Goal: Information Seeking & Learning: Learn about a topic

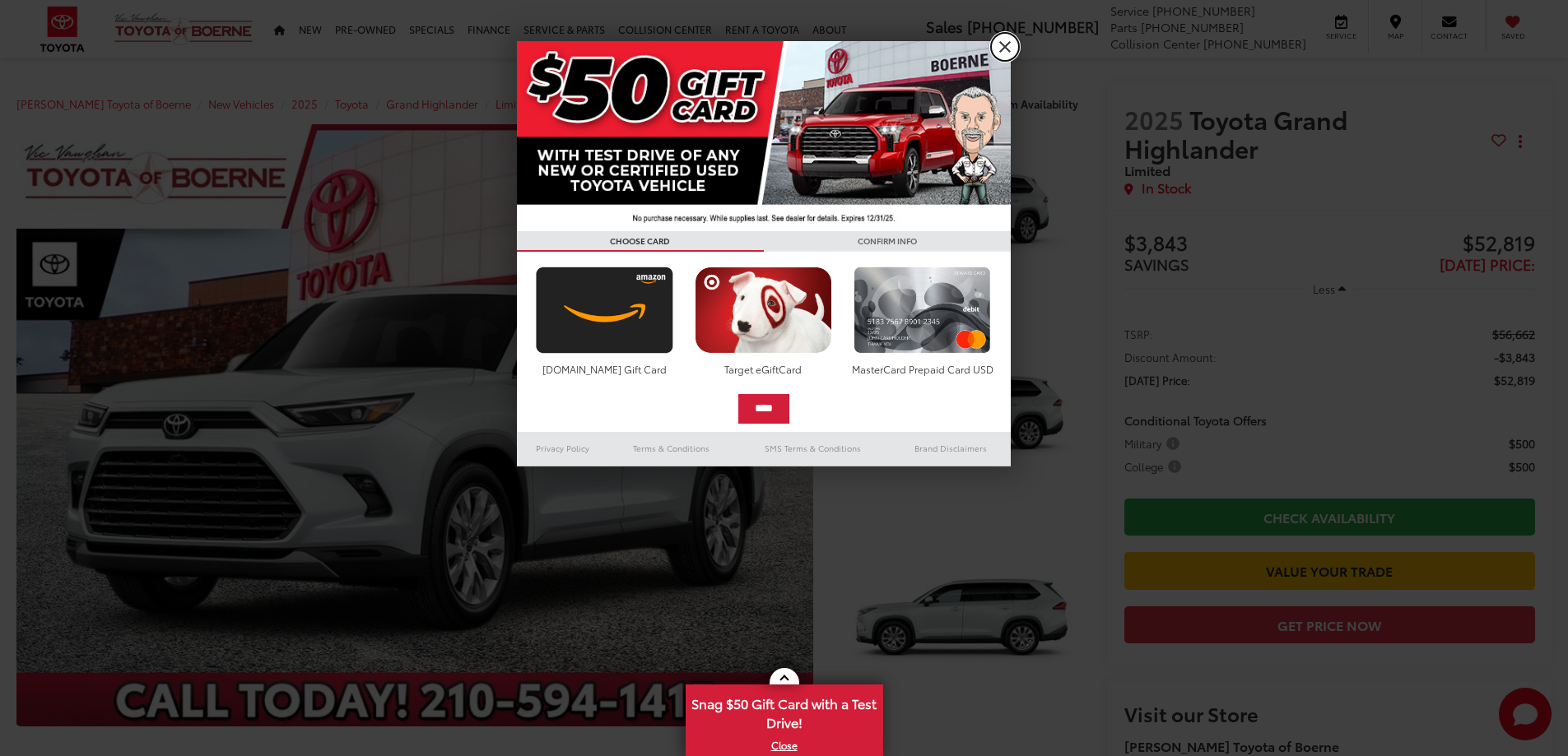
drag, startPoint x: 993, startPoint y: 47, endPoint x: 1002, endPoint y: 52, distance: 10.3
click at [994, 47] on link "X" at bounding box center [1005, 47] width 28 height 28
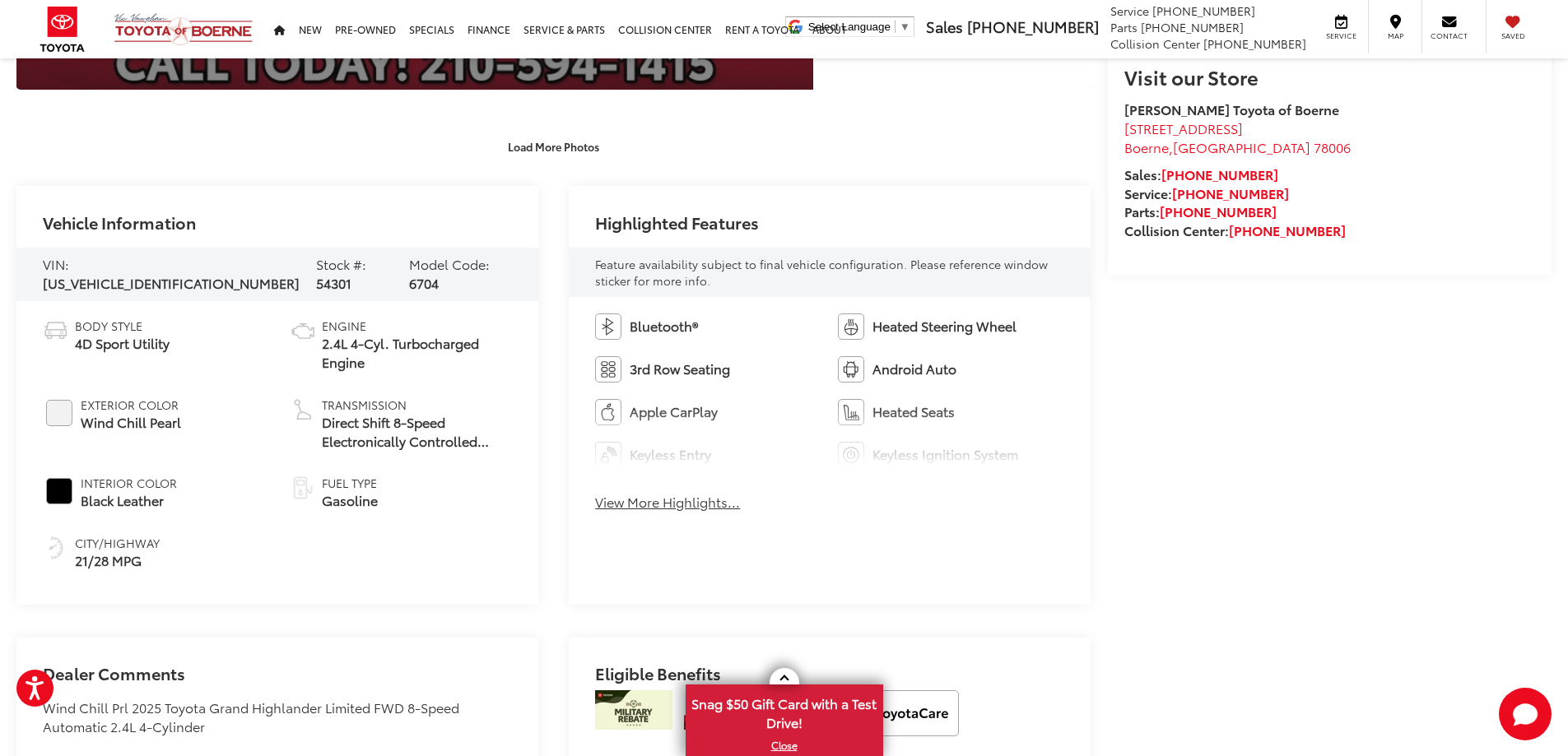
scroll to position [658, 0]
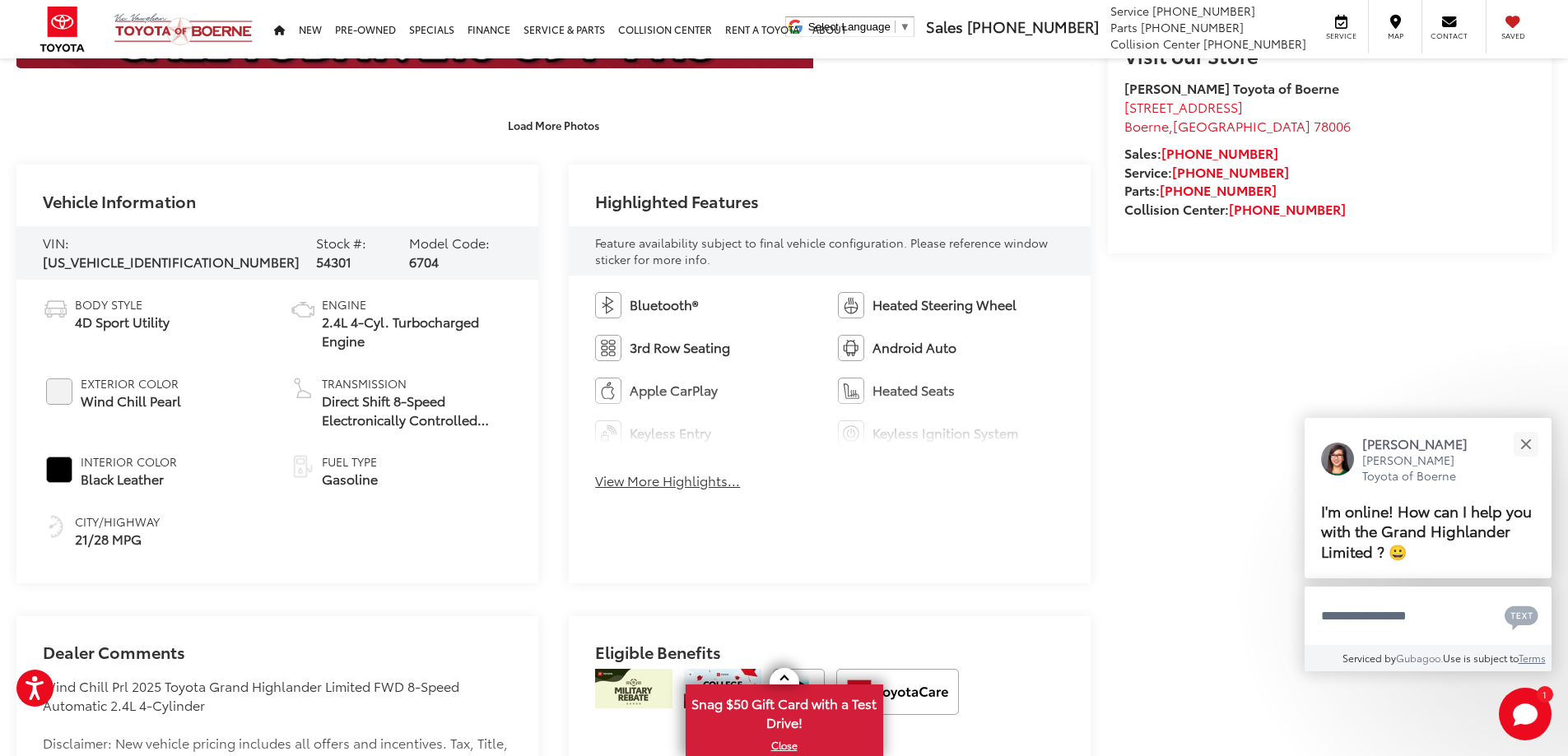
click at [665, 482] on button "View More Highlights..." at bounding box center [667, 480] width 145 height 19
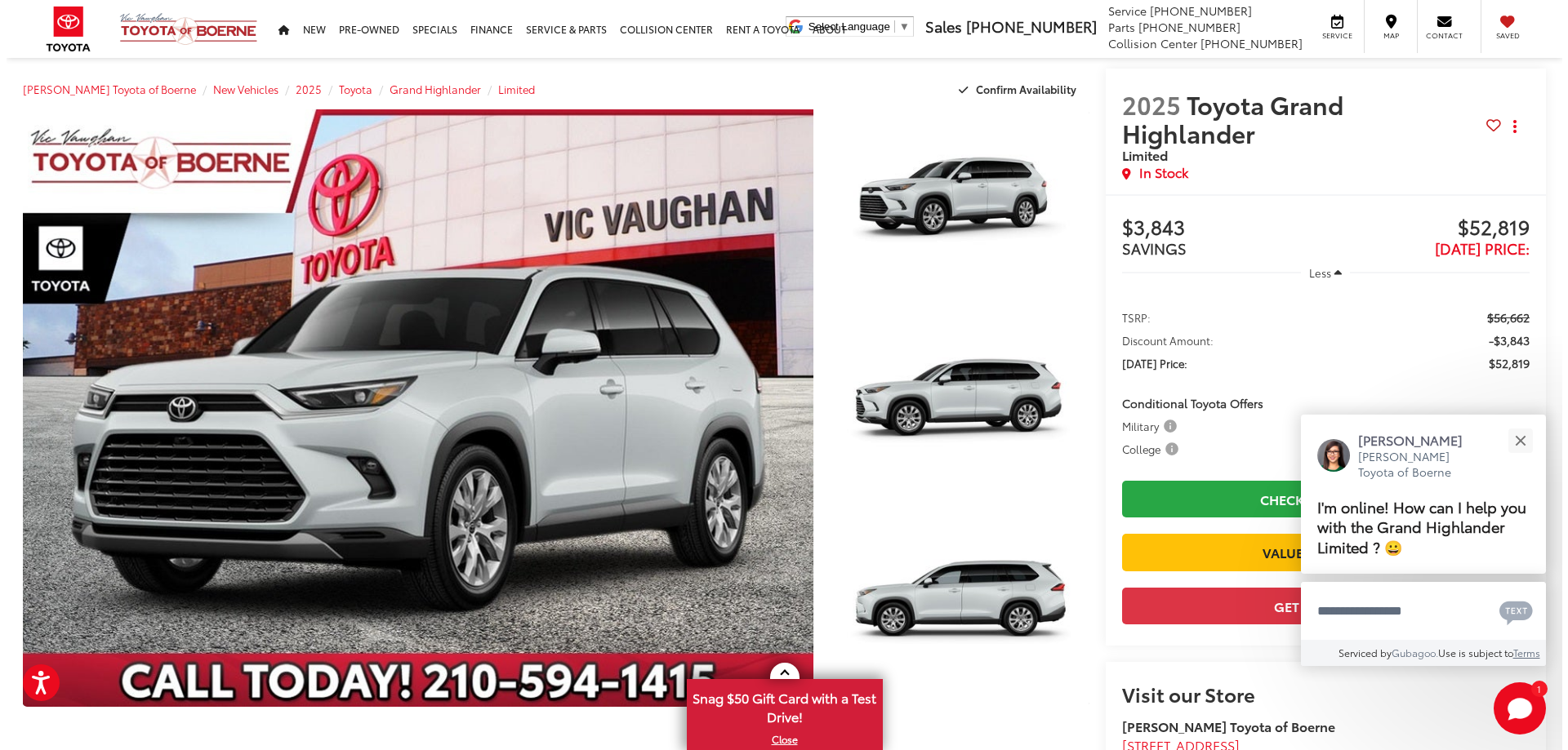
scroll to position [0, 0]
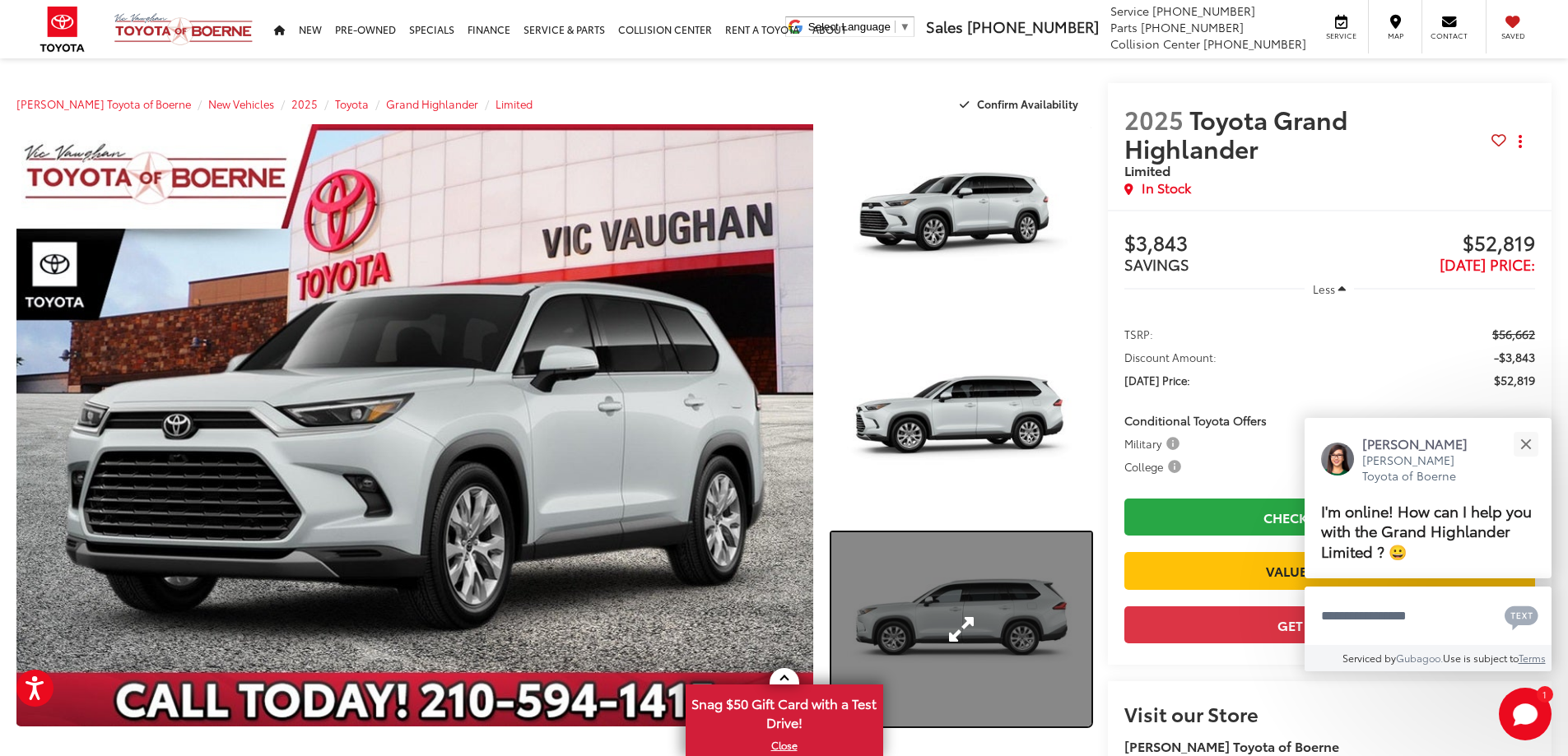
click at [945, 603] on link "Expand Photo 3" at bounding box center [962, 630] width 260 height 195
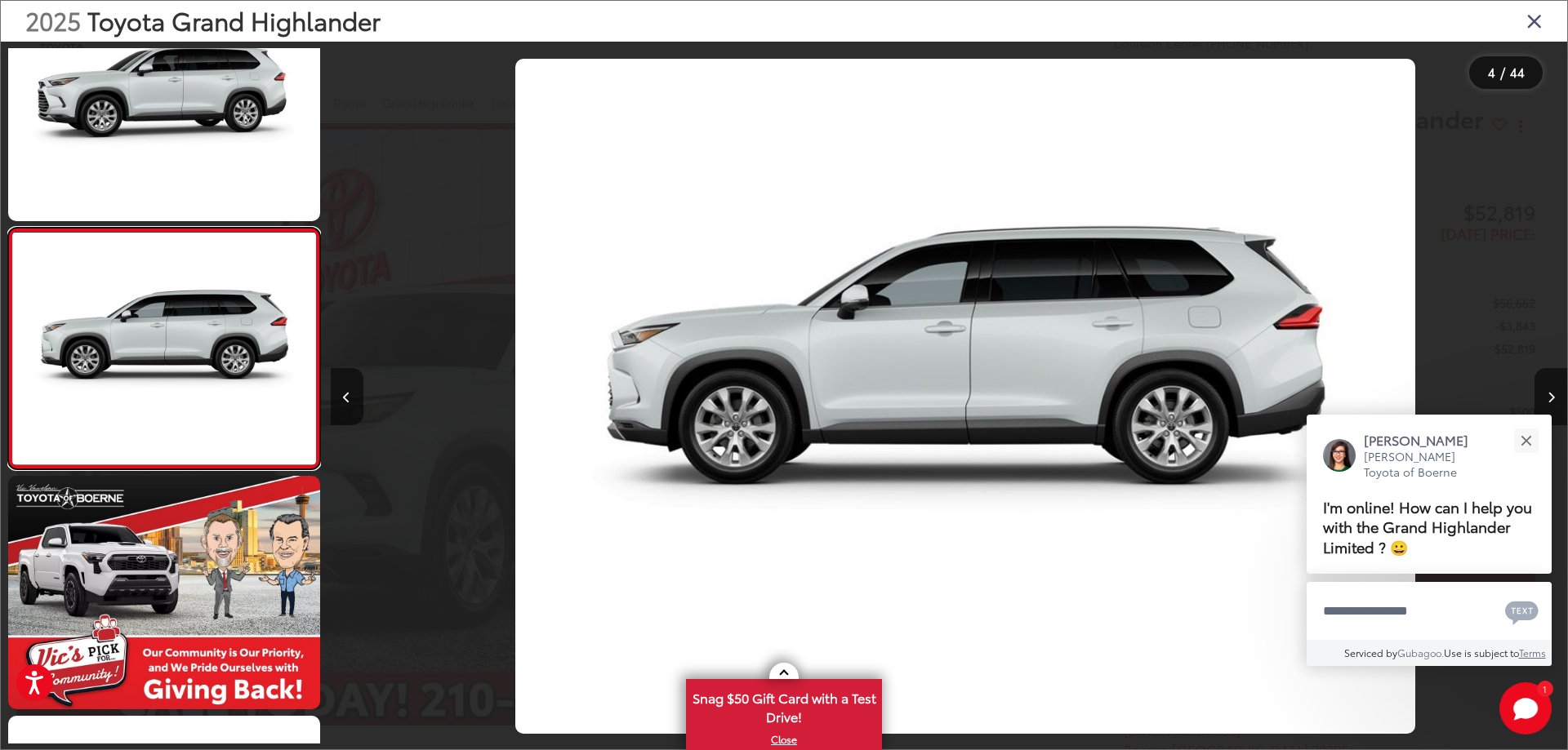
scroll to position [0, 3710]
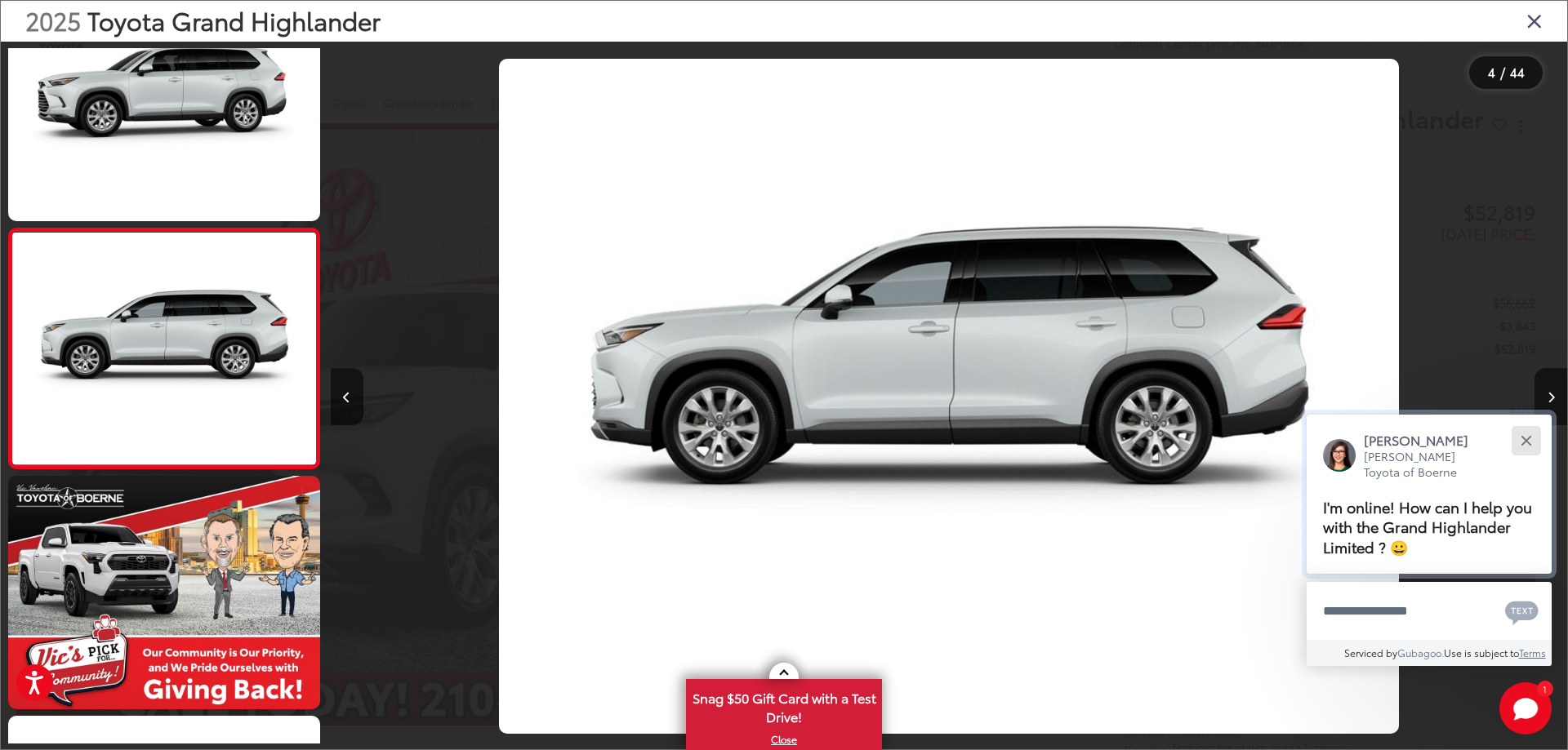
drag, startPoint x: 1524, startPoint y: 441, endPoint x: 1515, endPoint y: 476, distance: 36.1
click at [1523, 441] on button "Close" at bounding box center [1525, 440] width 35 height 35
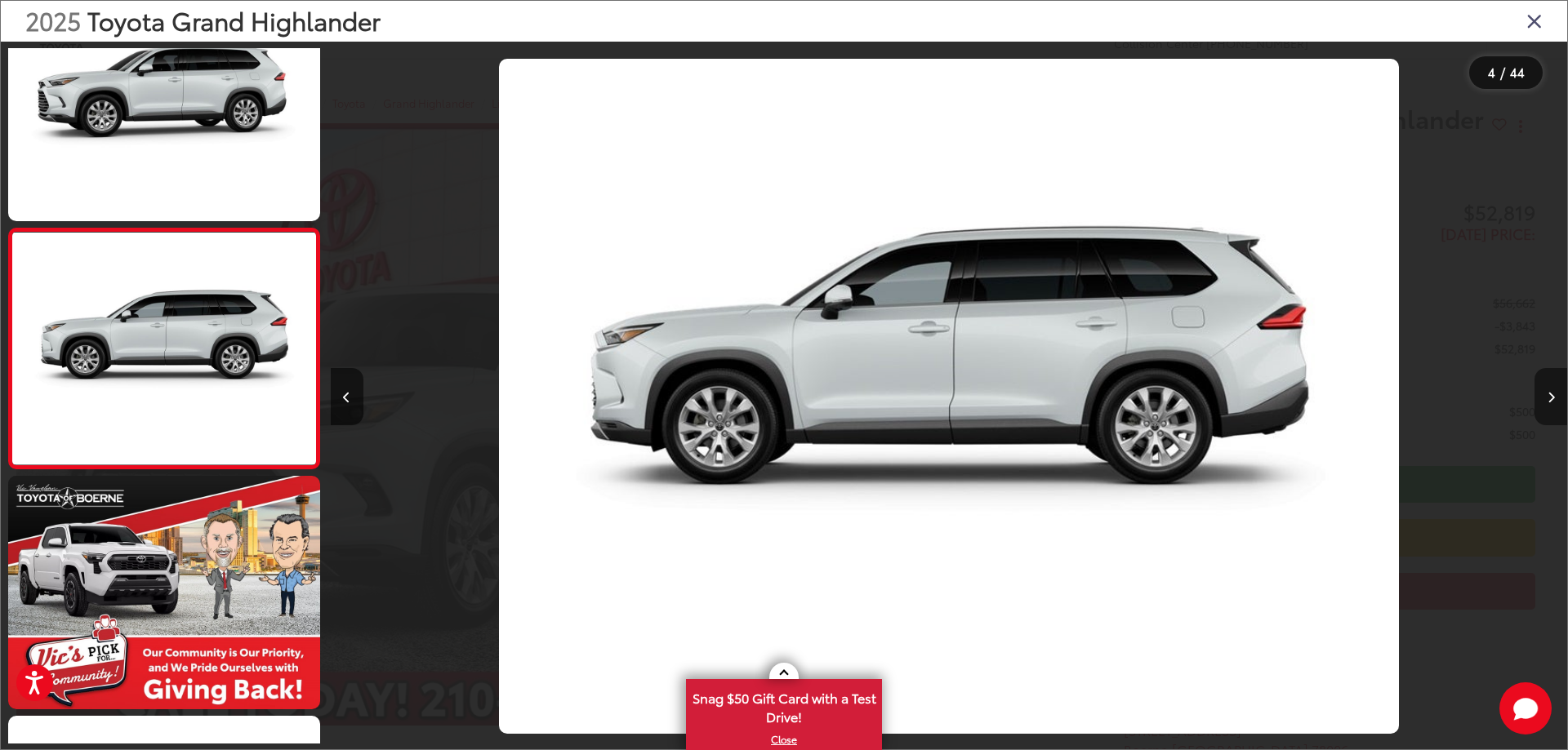
click at [1543, 396] on button "Next image" at bounding box center [1551, 397] width 33 height 58
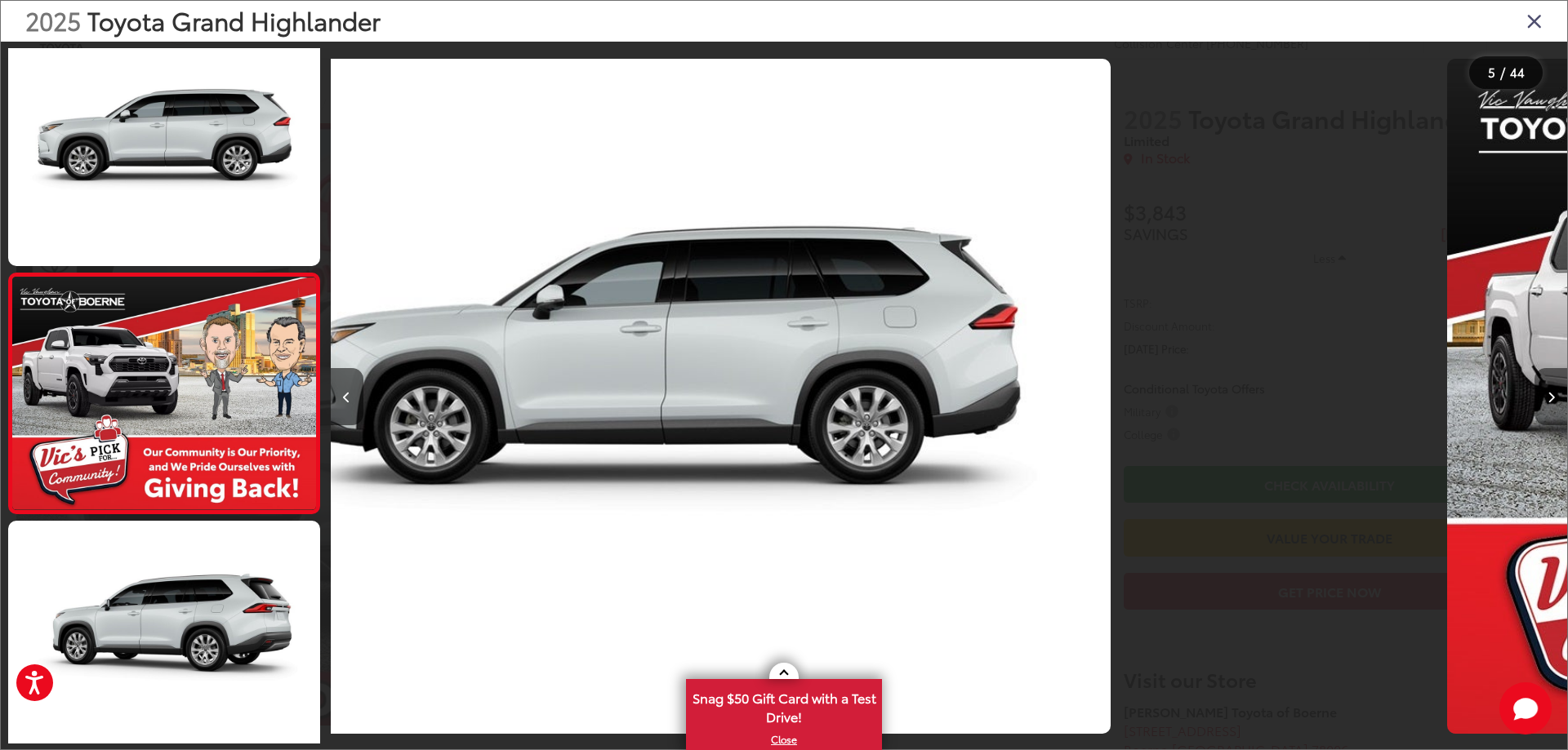
scroll to position [782, 0]
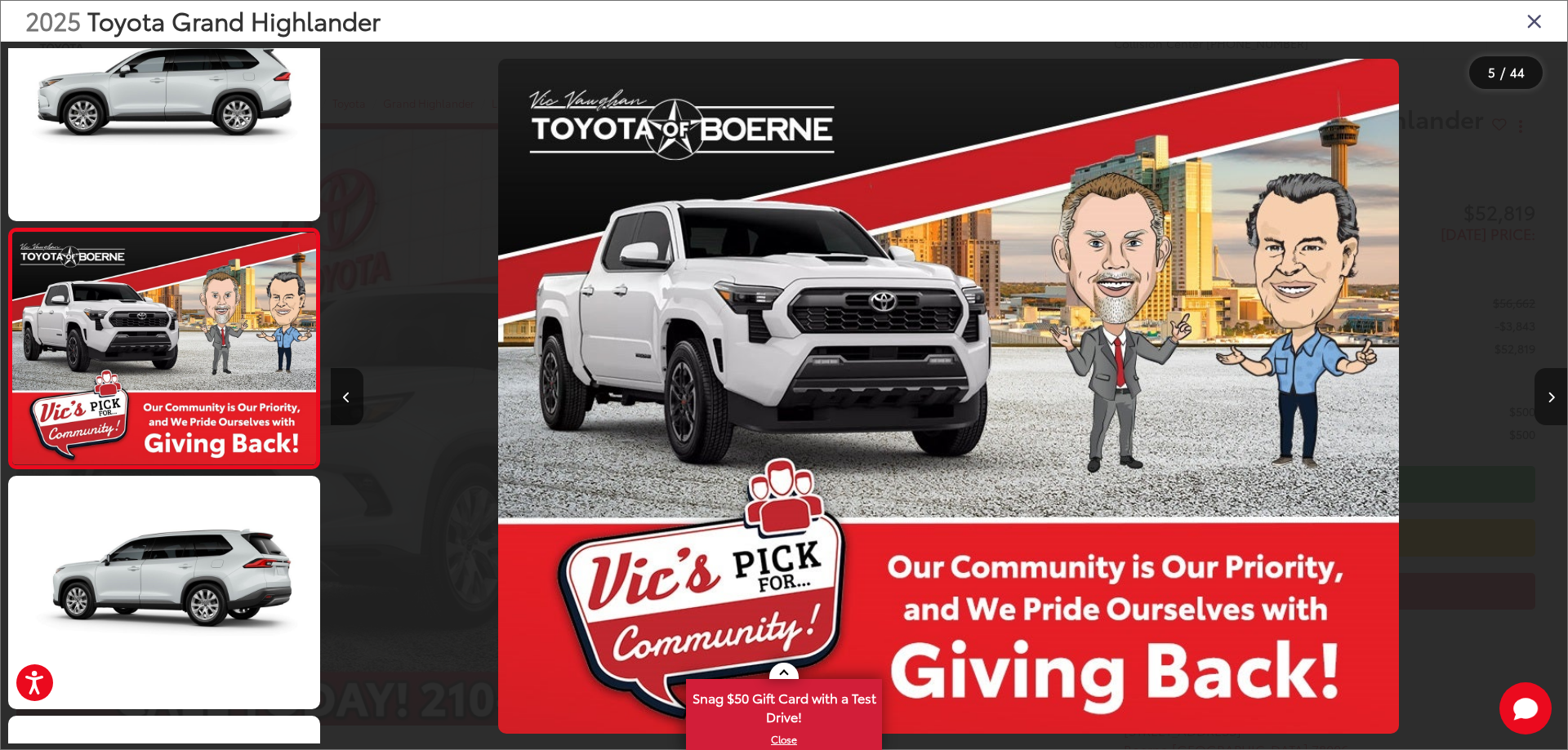
click at [1543, 396] on button "Next image" at bounding box center [1551, 397] width 33 height 58
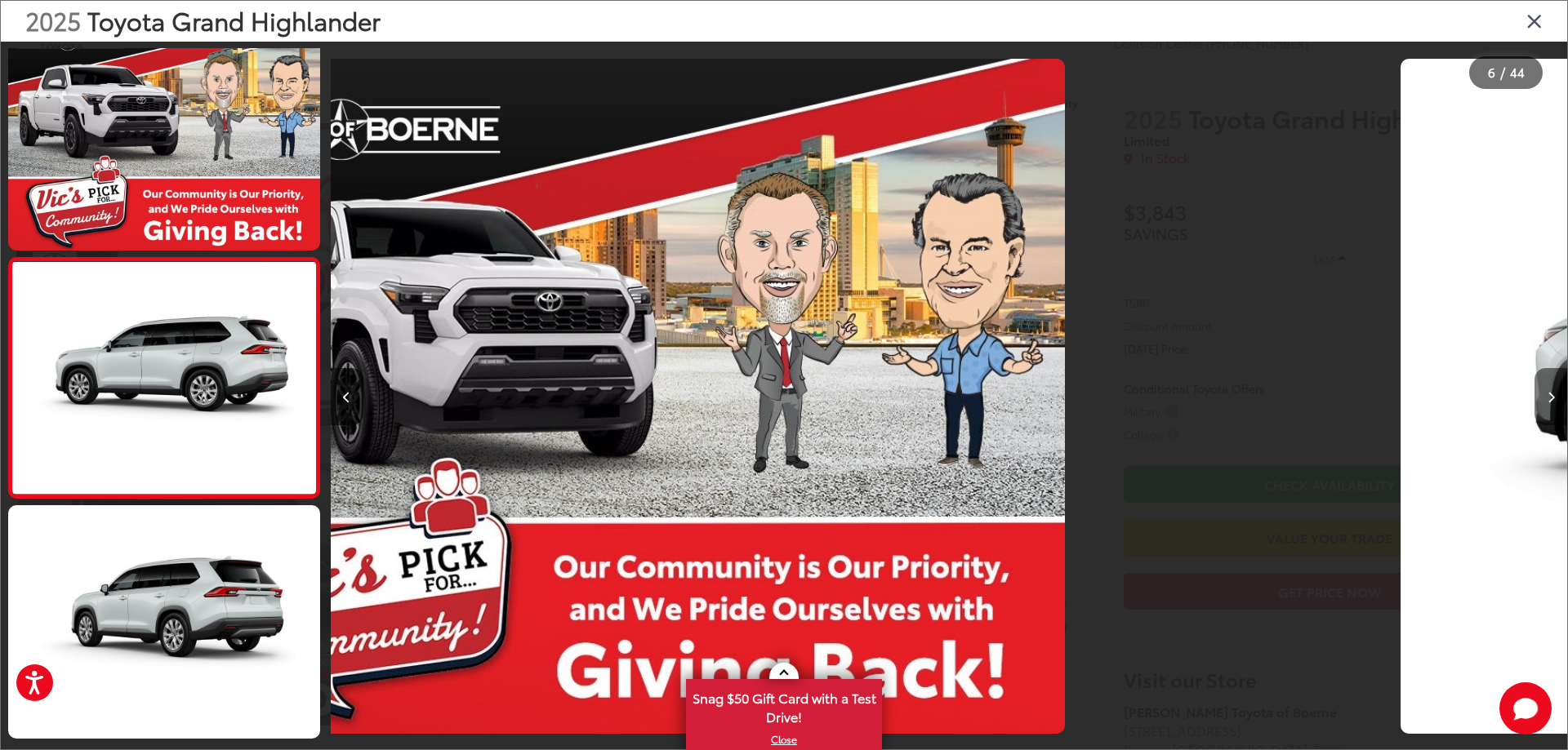
scroll to position [1022, 0]
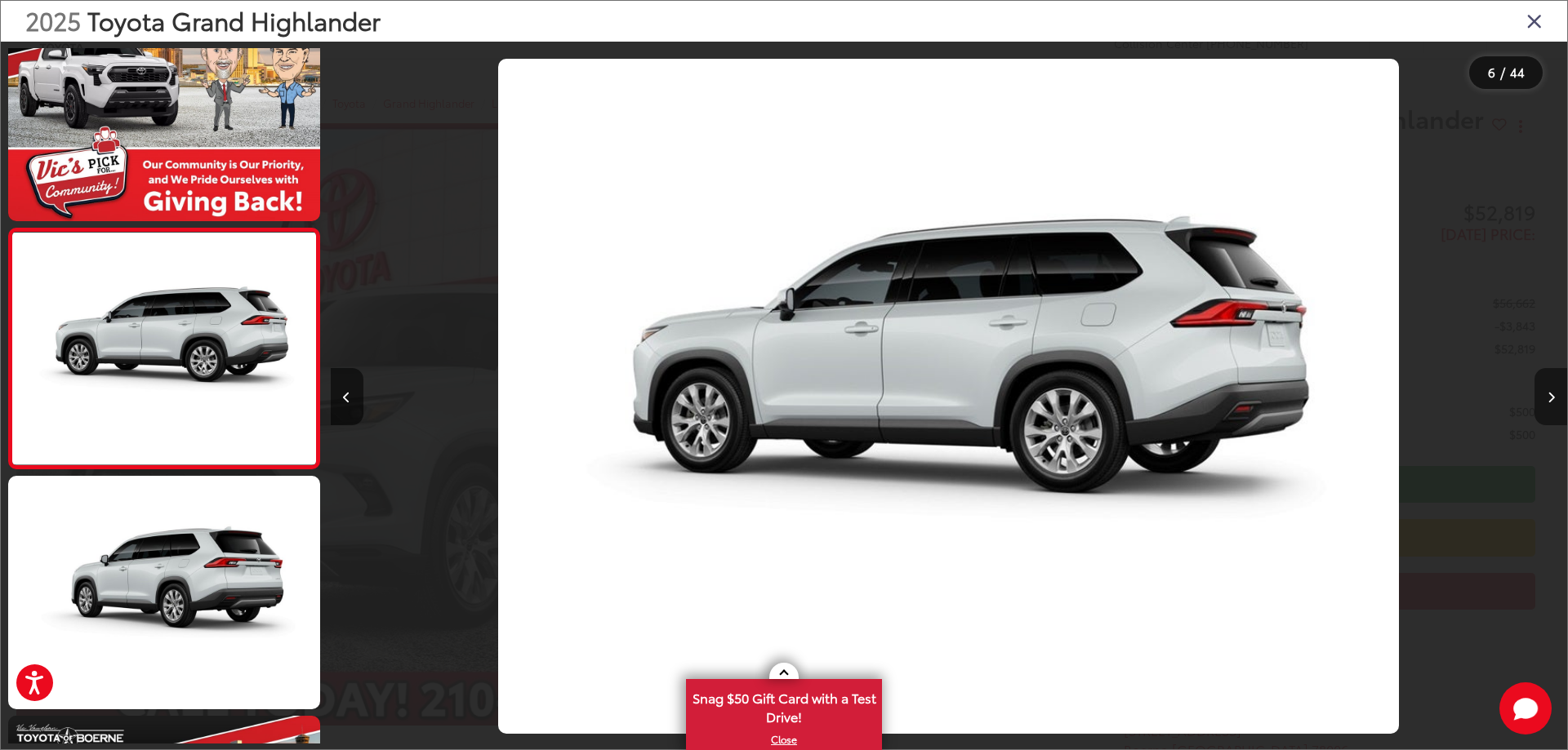
click at [1543, 396] on button "Next image" at bounding box center [1551, 397] width 33 height 58
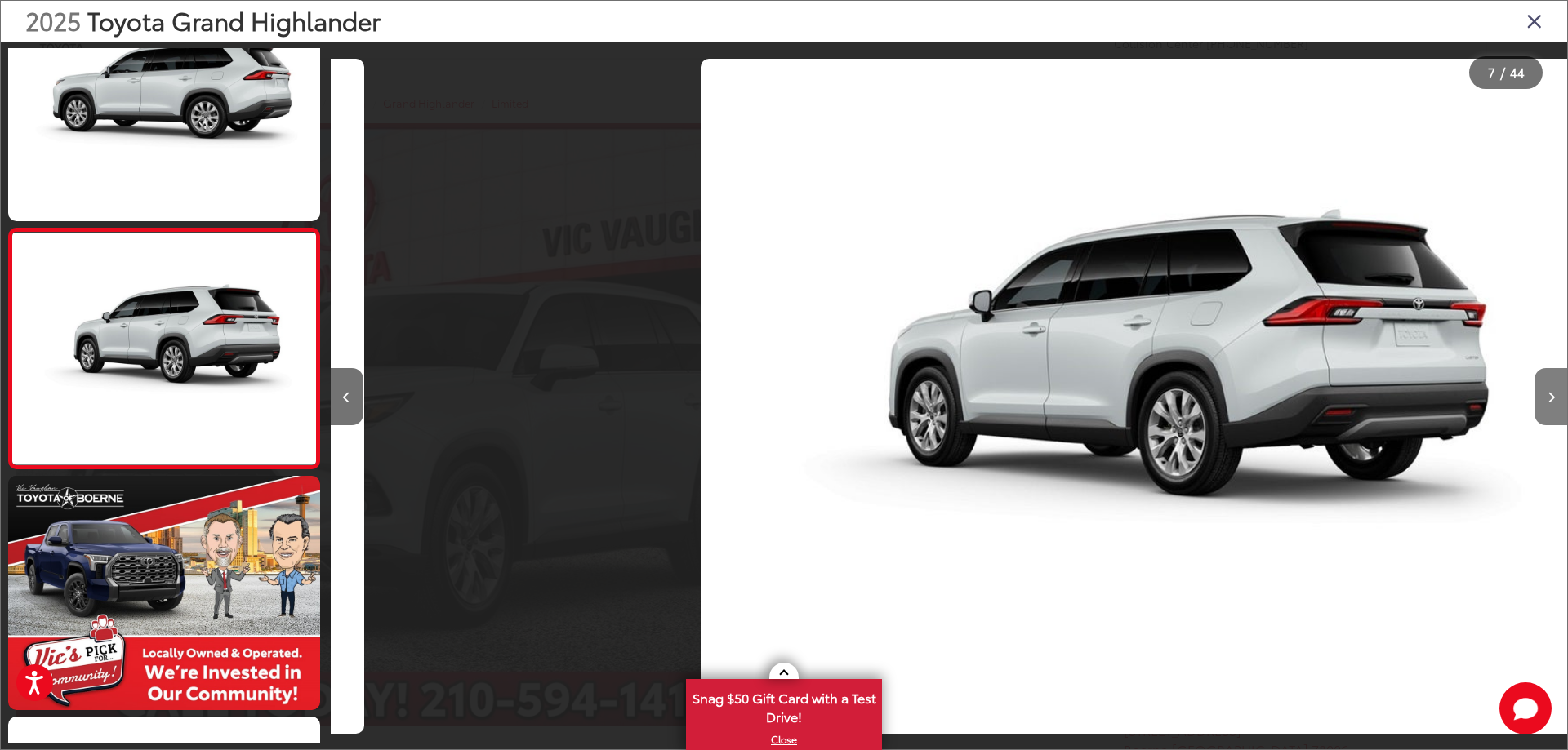
scroll to position [0, 7420]
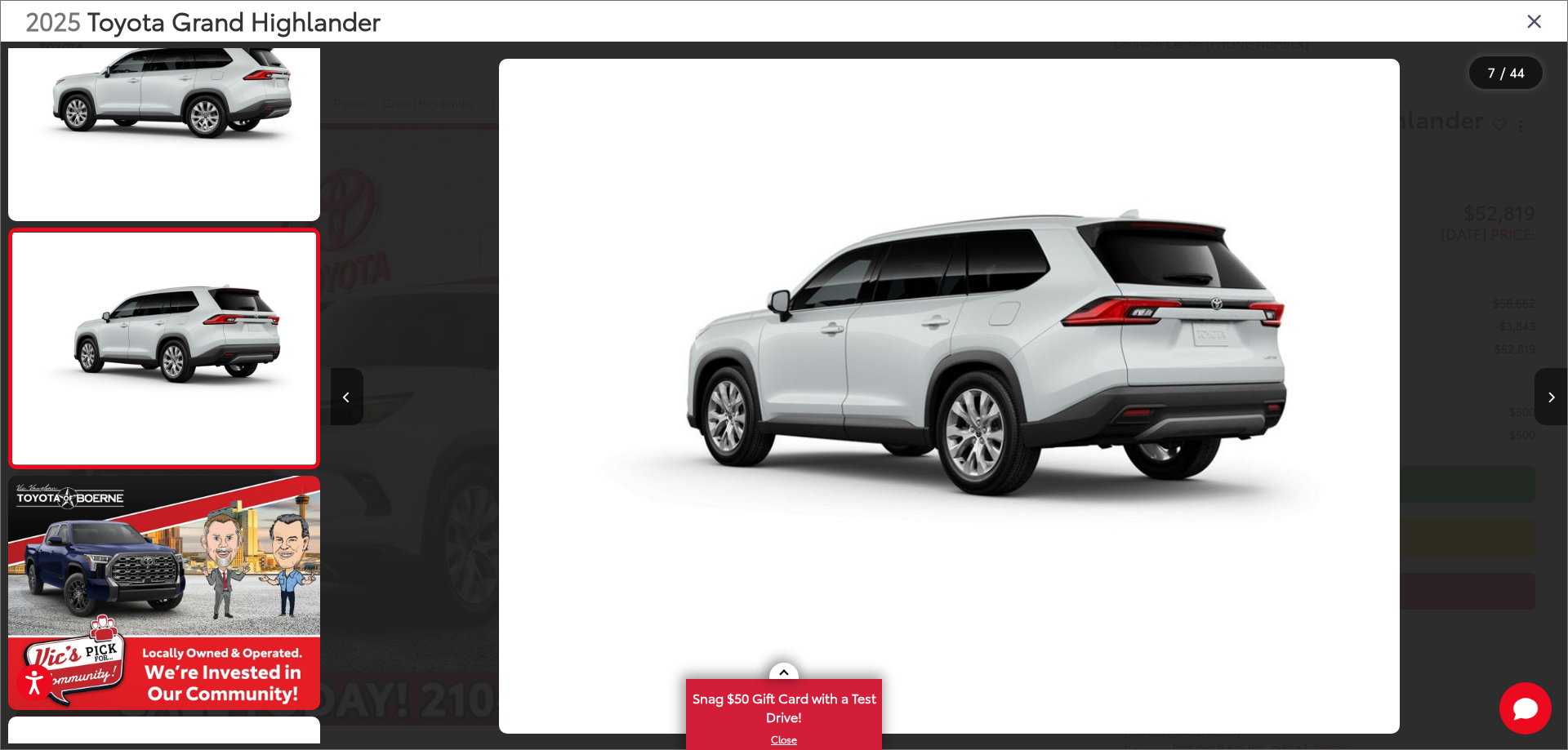
click at [1543, 396] on button "Next image" at bounding box center [1551, 397] width 33 height 58
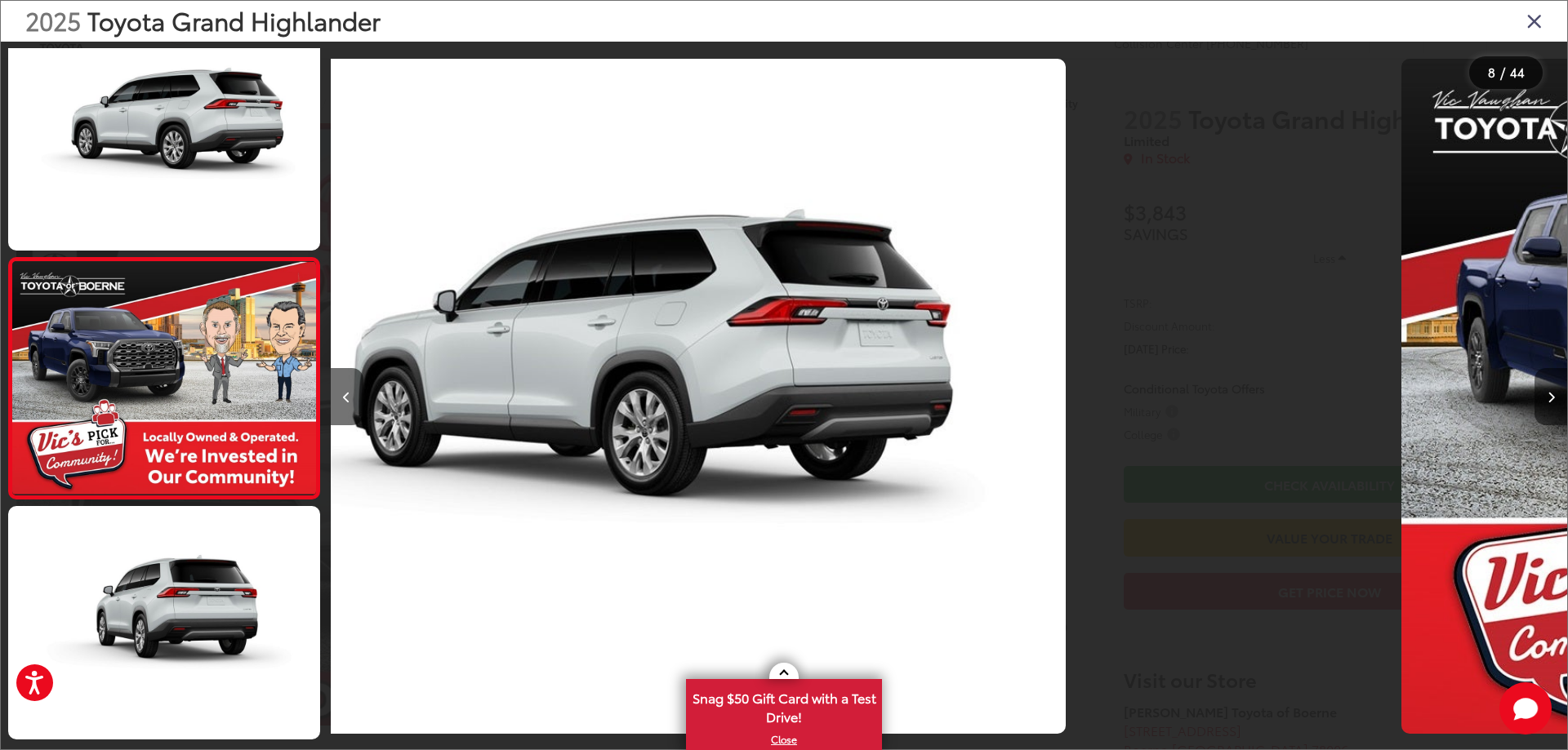
scroll to position [1502, 0]
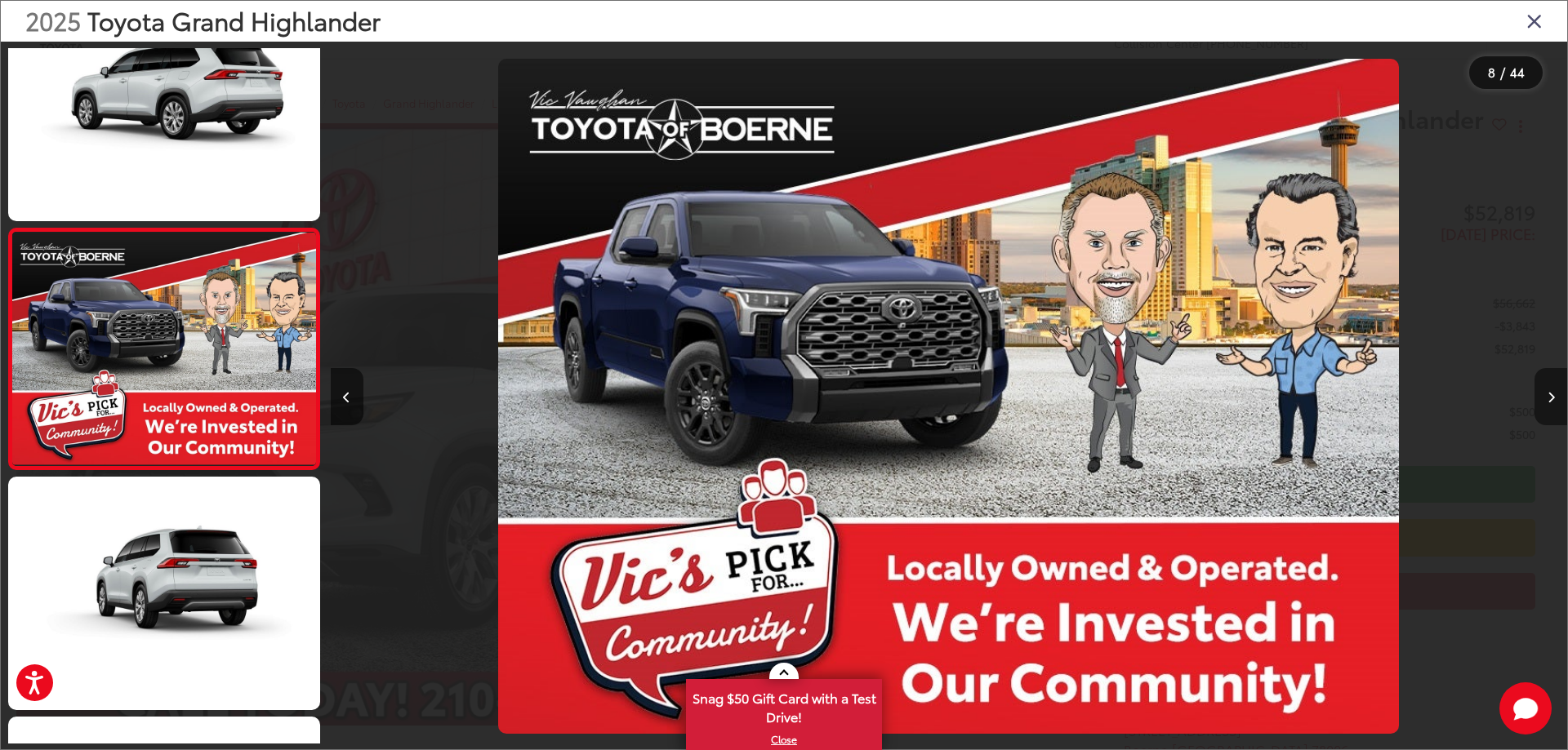
click at [1543, 396] on button "Next image" at bounding box center [1551, 397] width 33 height 58
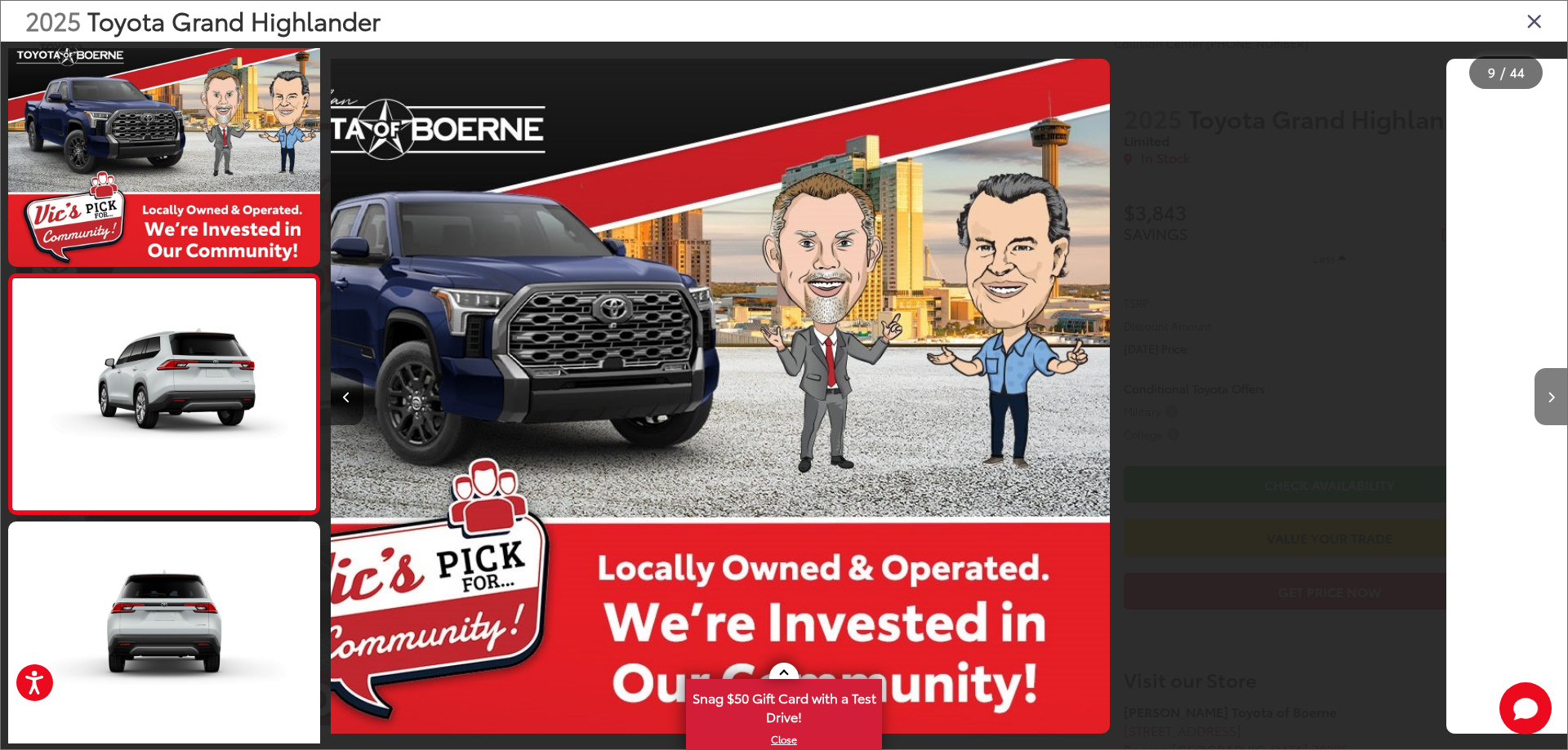
scroll to position [1743, 0]
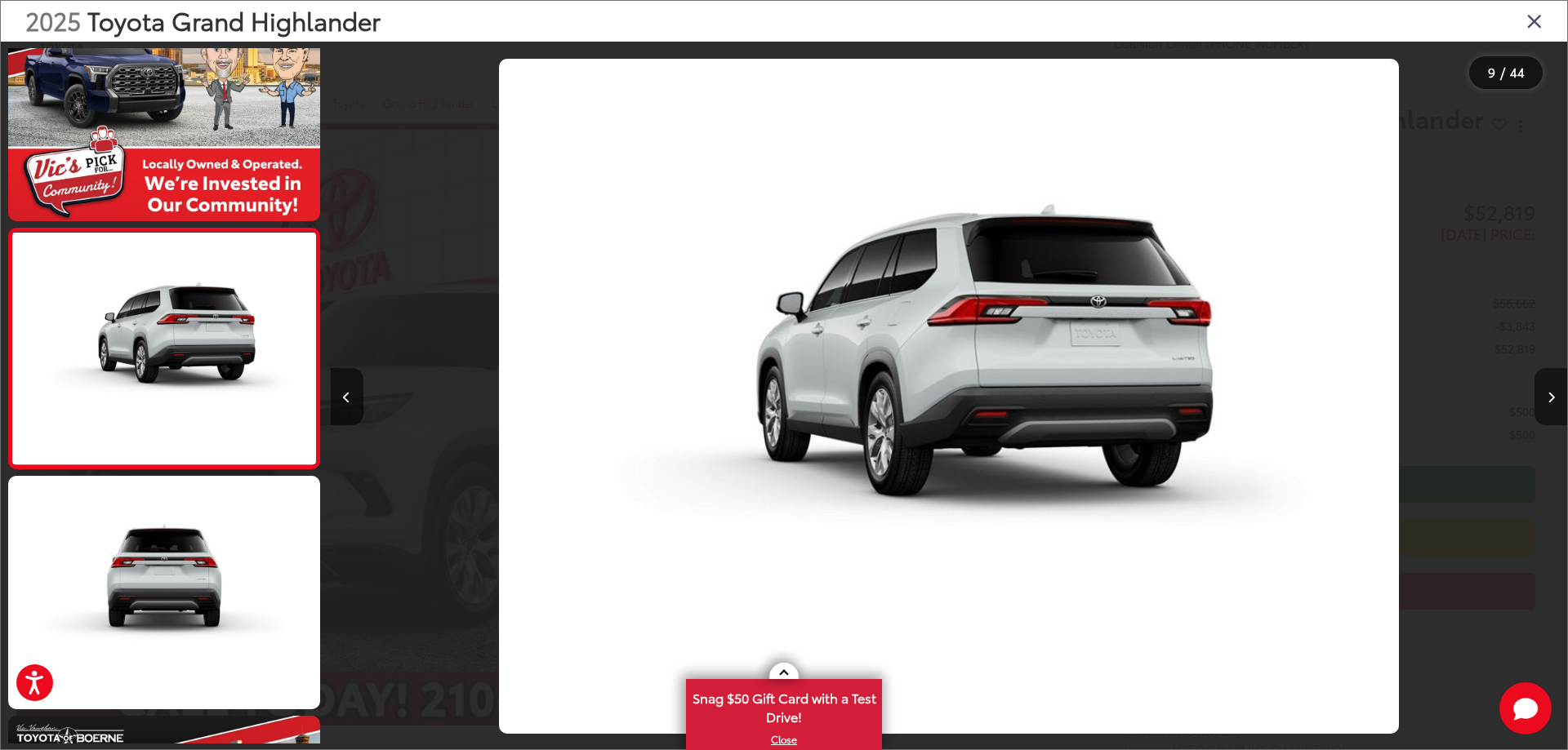
click at [1543, 396] on button "Next image" at bounding box center [1551, 397] width 33 height 58
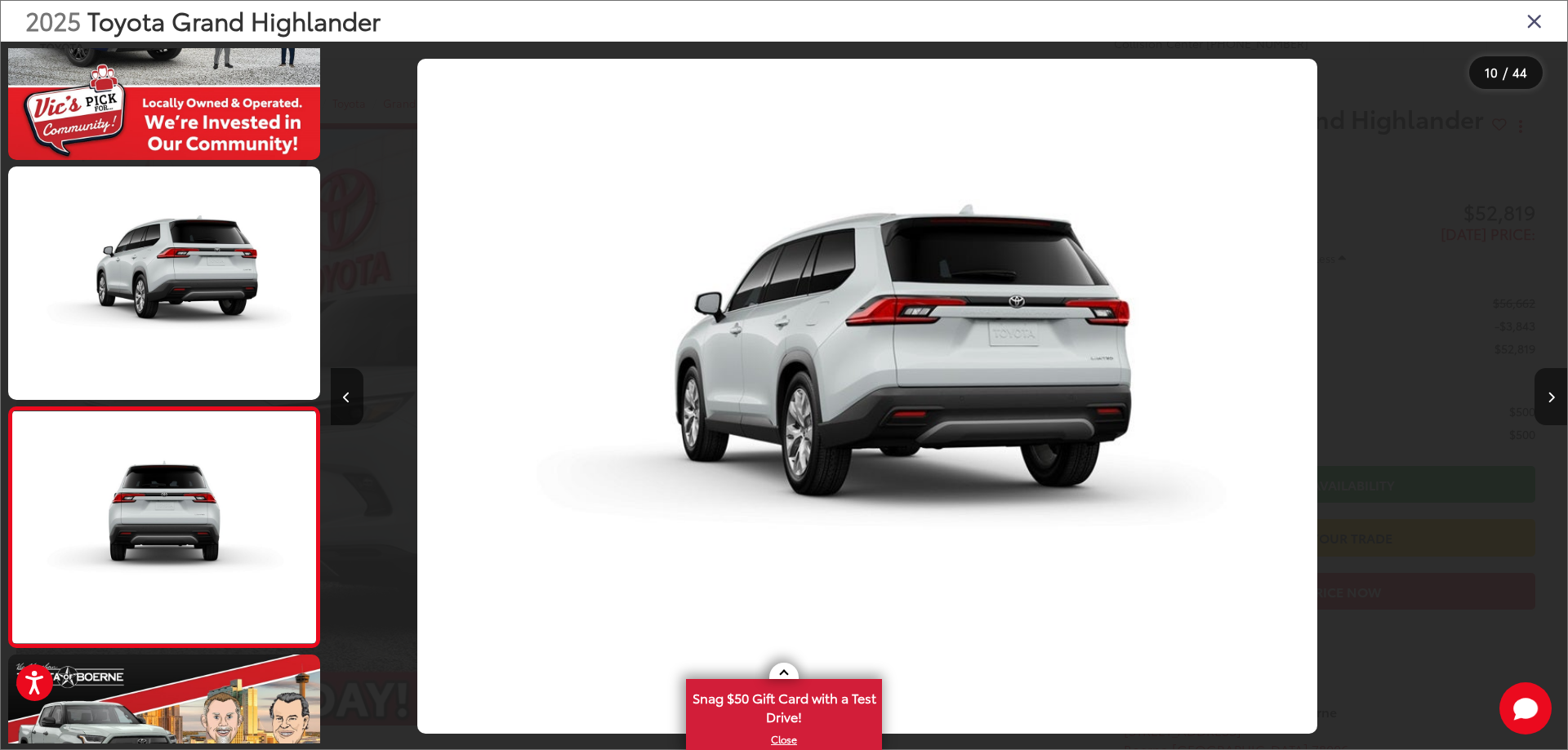
scroll to position [0, 0]
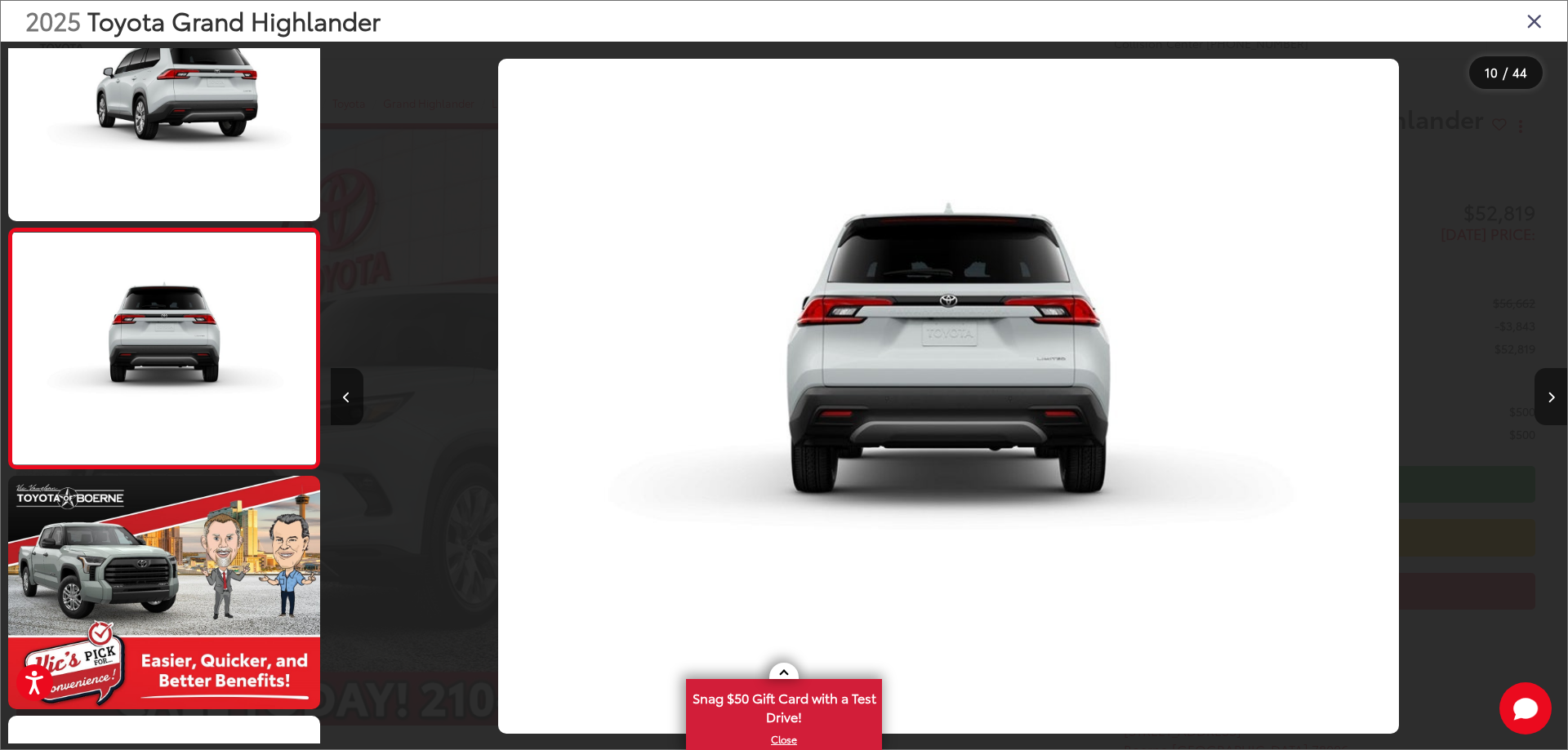
click at [1543, 396] on button "Next image" at bounding box center [1551, 397] width 33 height 58
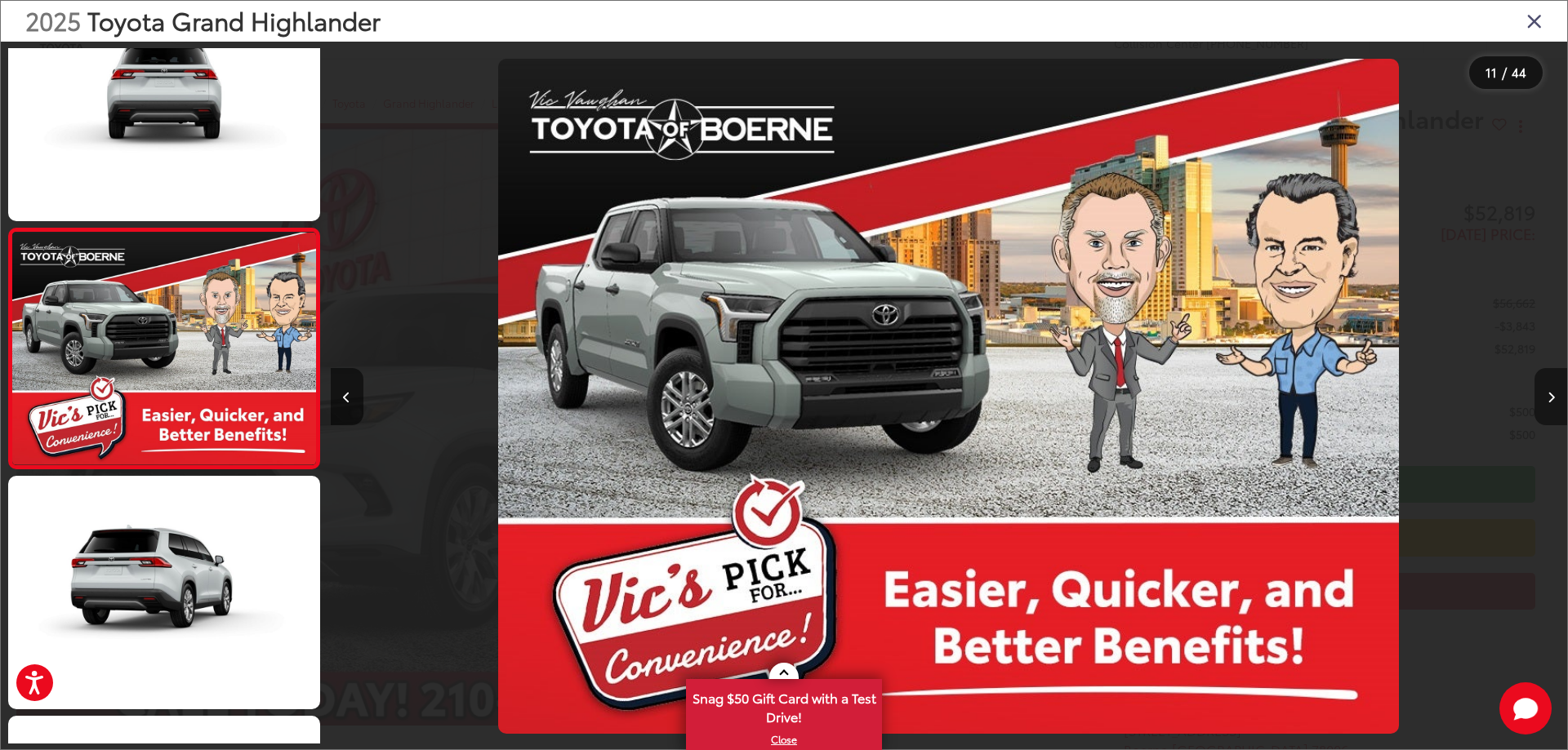
click at [1543, 396] on button "Next image" at bounding box center [1551, 397] width 33 height 58
